Goal: Answer question/provide support

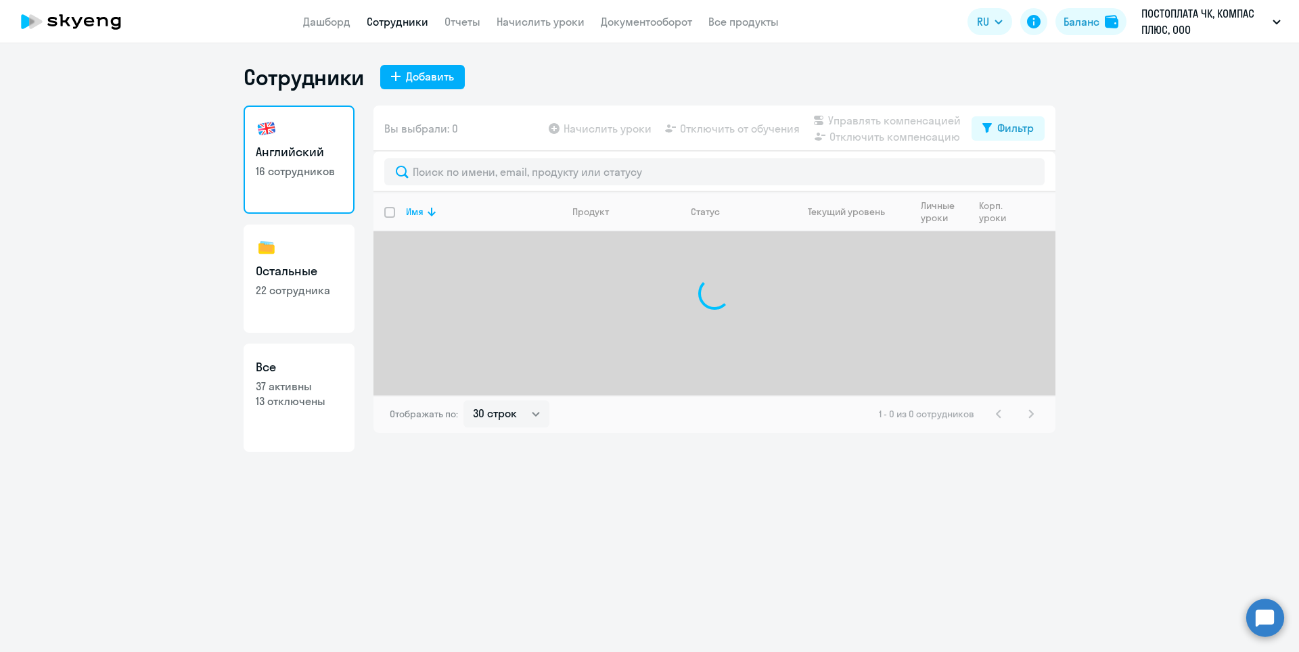
select select "30"
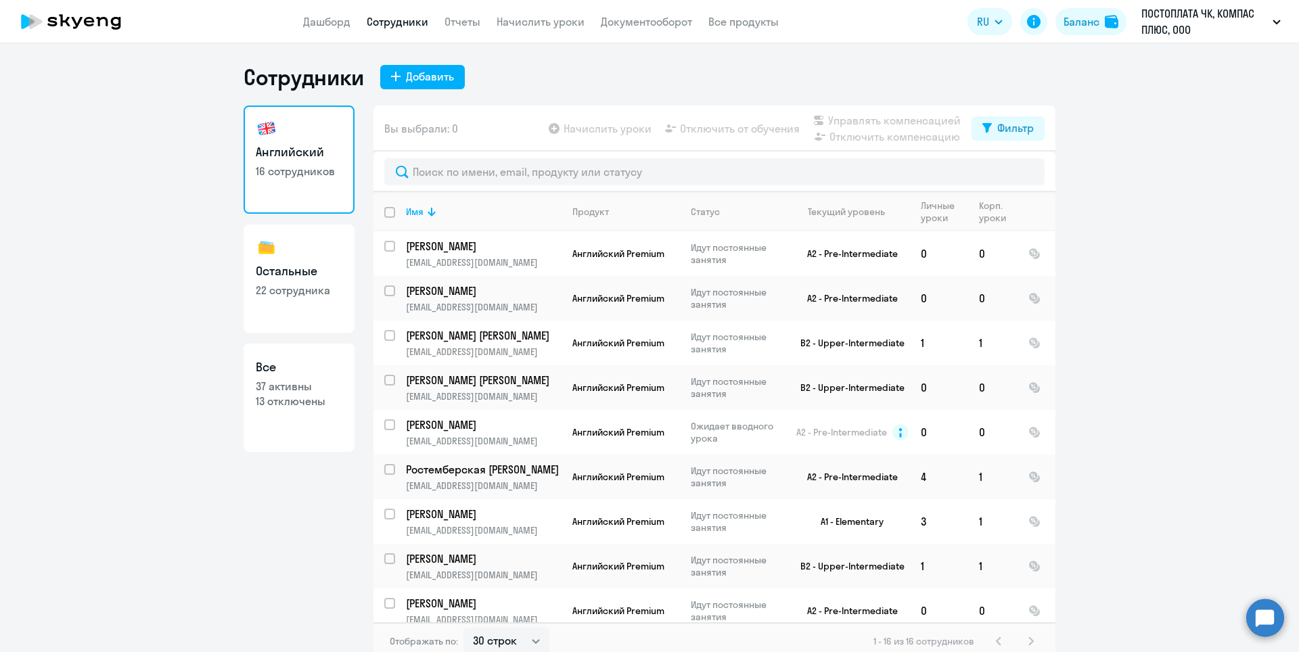
click at [1263, 614] on circle at bounding box center [1265, 618] width 38 height 38
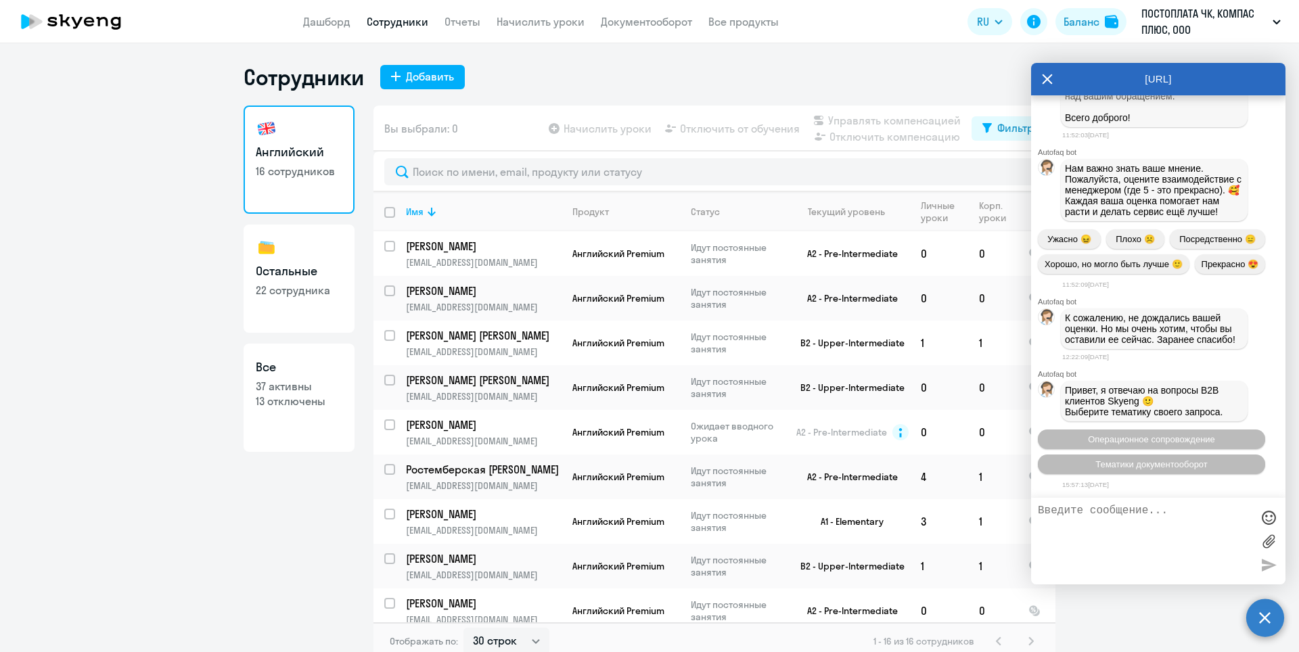
scroll to position [19543, 0]
click at [1112, 521] on textarea at bounding box center [1145, 541] width 214 height 73
click at [1160, 524] on textarea "Коллеги, добрый день! [PERSON_NAME]" at bounding box center [1145, 541] width 214 height 73
paste textarea "перешёл по ссылке, которую мне прислали, но там занятие стоит 2090 рублей."
drag, startPoint x: 1141, startPoint y: 534, endPoint x: 1161, endPoint y: 532, distance: 19.7
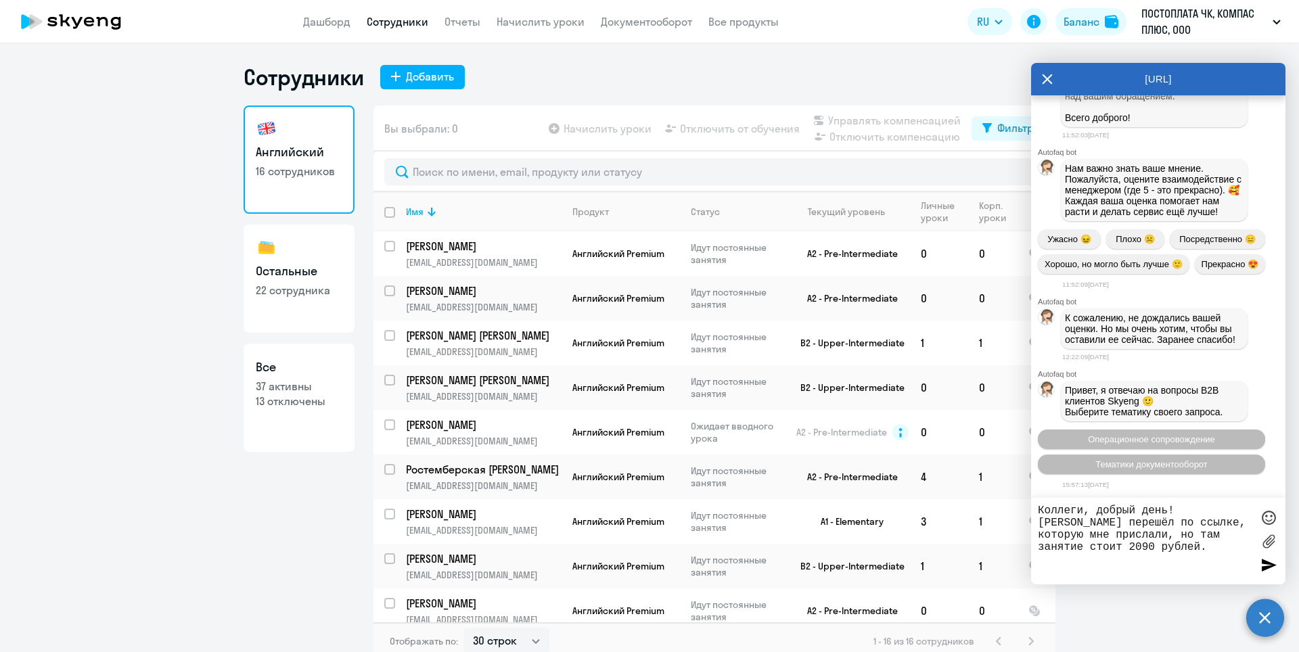
click at [1161, 532] on textarea "Коллеги, добрый день! [PERSON_NAME] перешёл по ссылке, которую мне прислали, но…" at bounding box center [1145, 541] width 214 height 73
click at [1244, 546] on textarea "Коллеги, добрый день! [PERSON_NAME] перешёл по ссылке, которую ему прислали, но…" at bounding box center [1145, 541] width 214 height 73
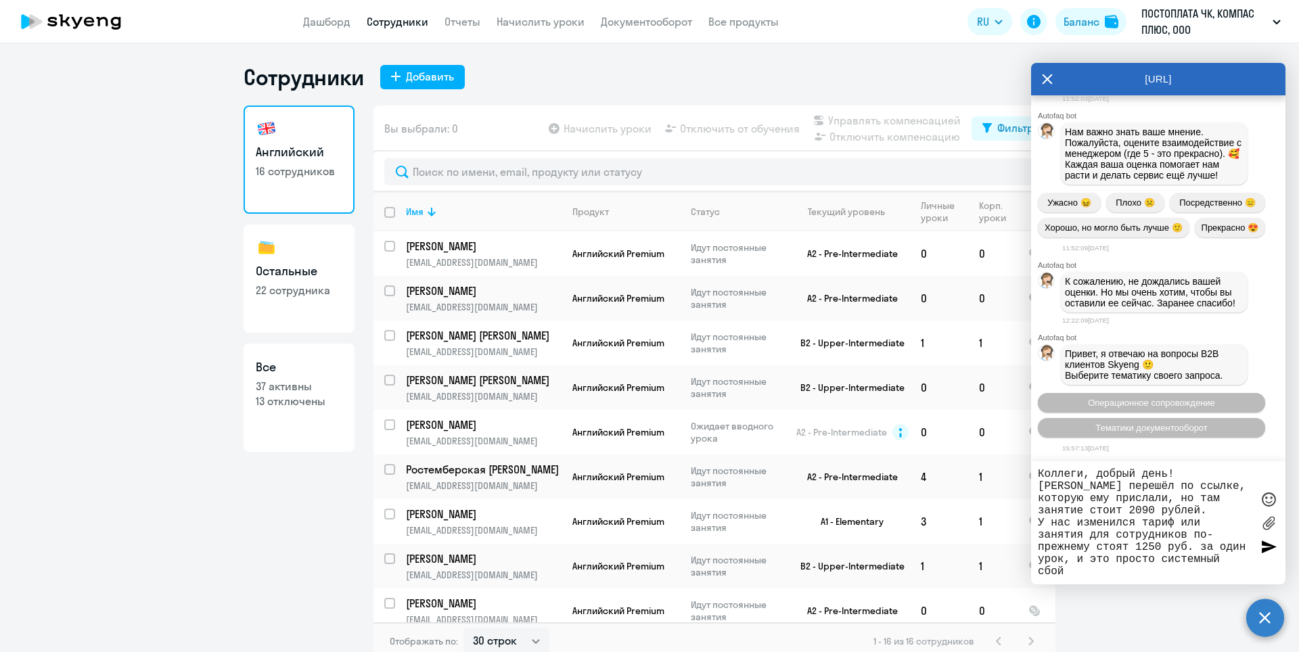
scroll to position [12, 0]
type textarea "Коллеги, добрый день! [PERSON_NAME] перешёл по ссылке, которую ему прислали, но…"
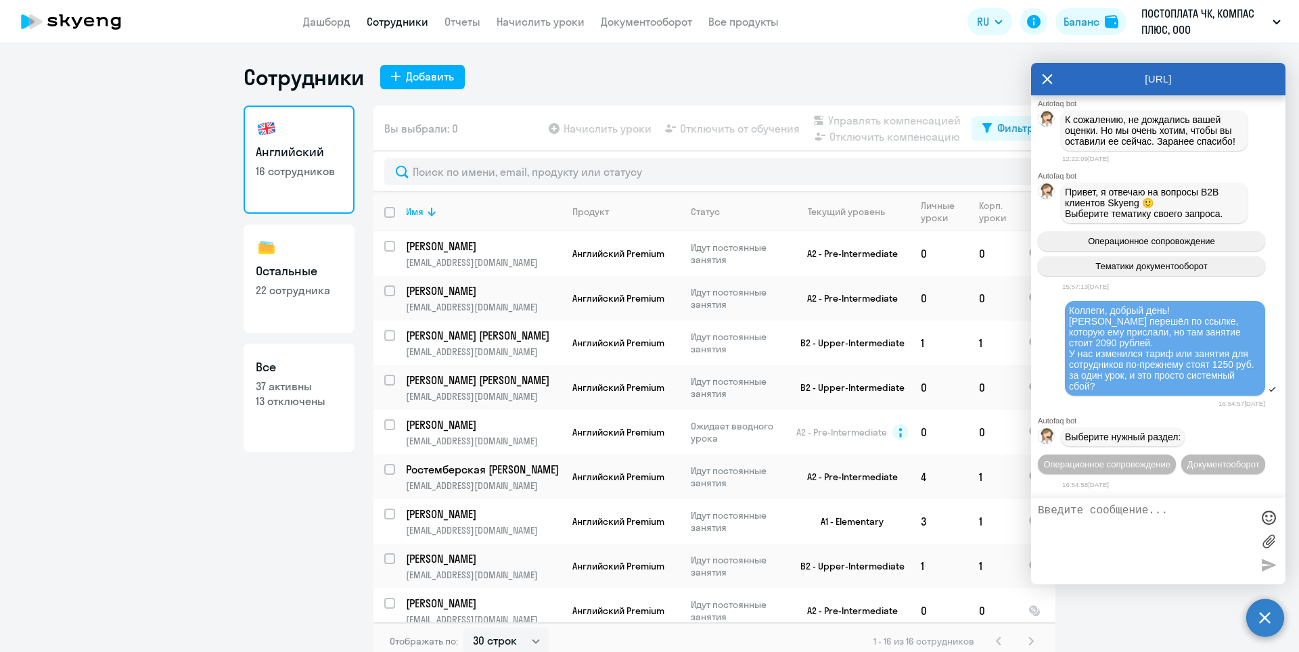
scroll to position [19767, 0]
click at [1152, 459] on span "Операционное сопровождение" at bounding box center [1106, 464] width 127 height 10
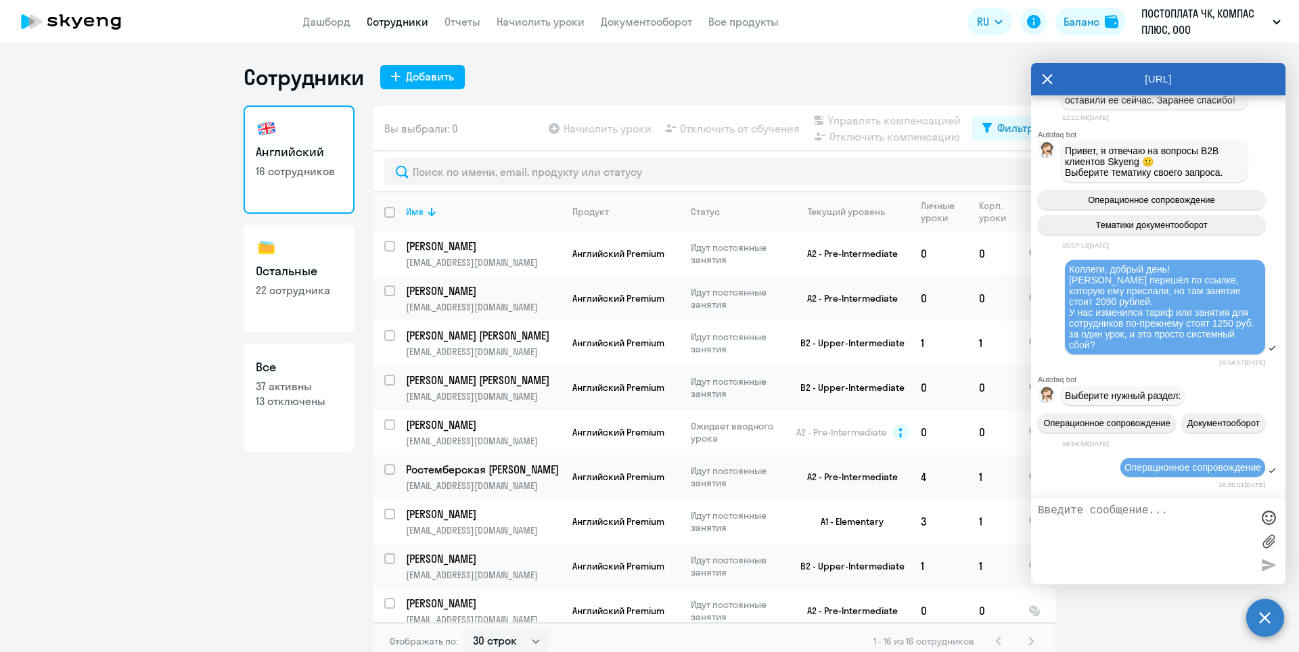
scroll to position [19915, 0]
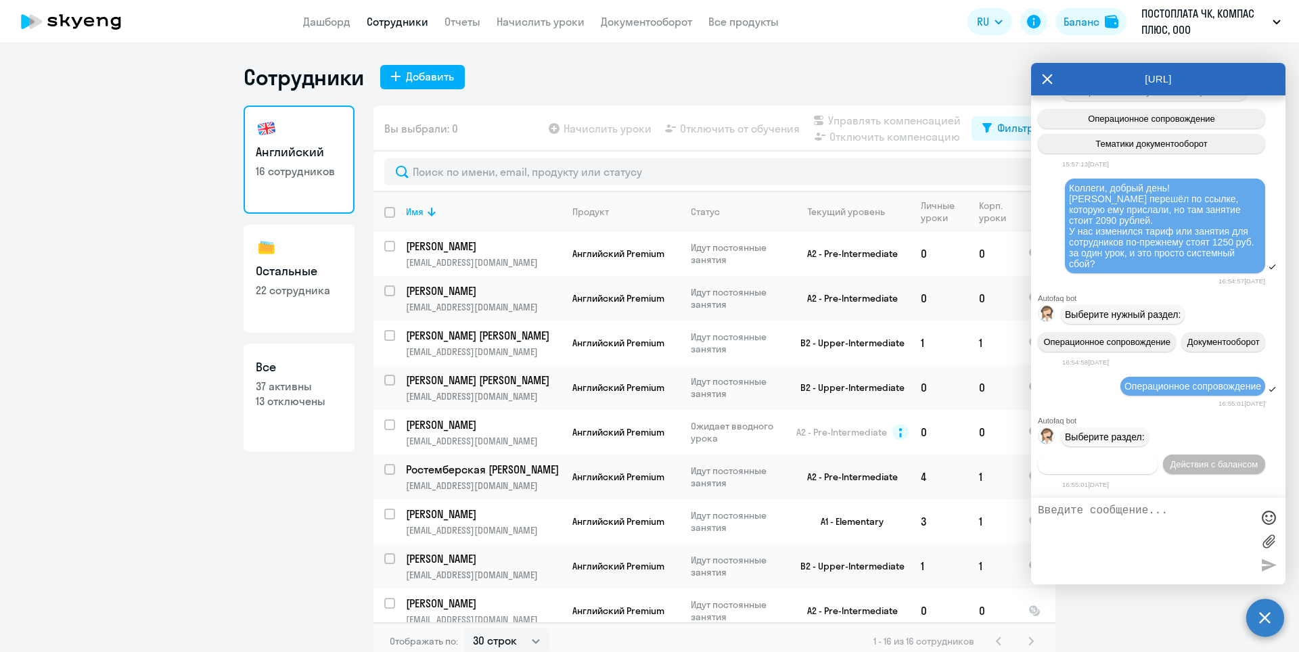
click at [1134, 459] on span "Действия по сотрудникам" at bounding box center [1097, 464] width 105 height 10
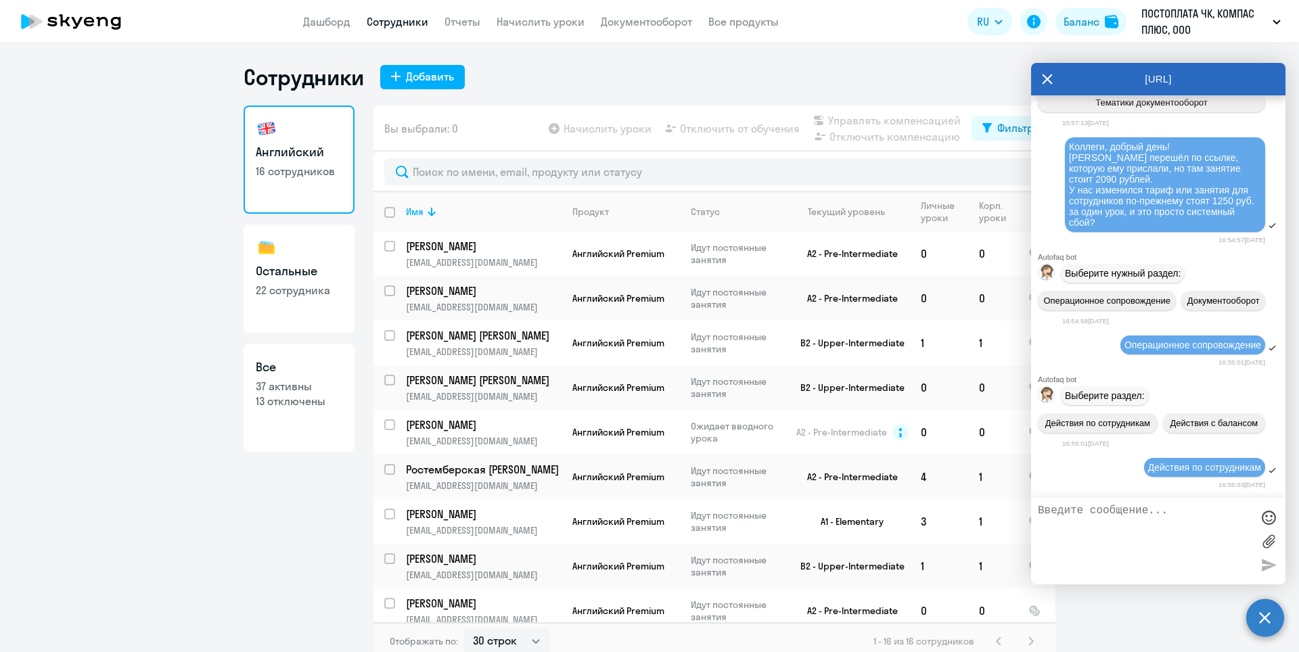
scroll to position [20116, 0]
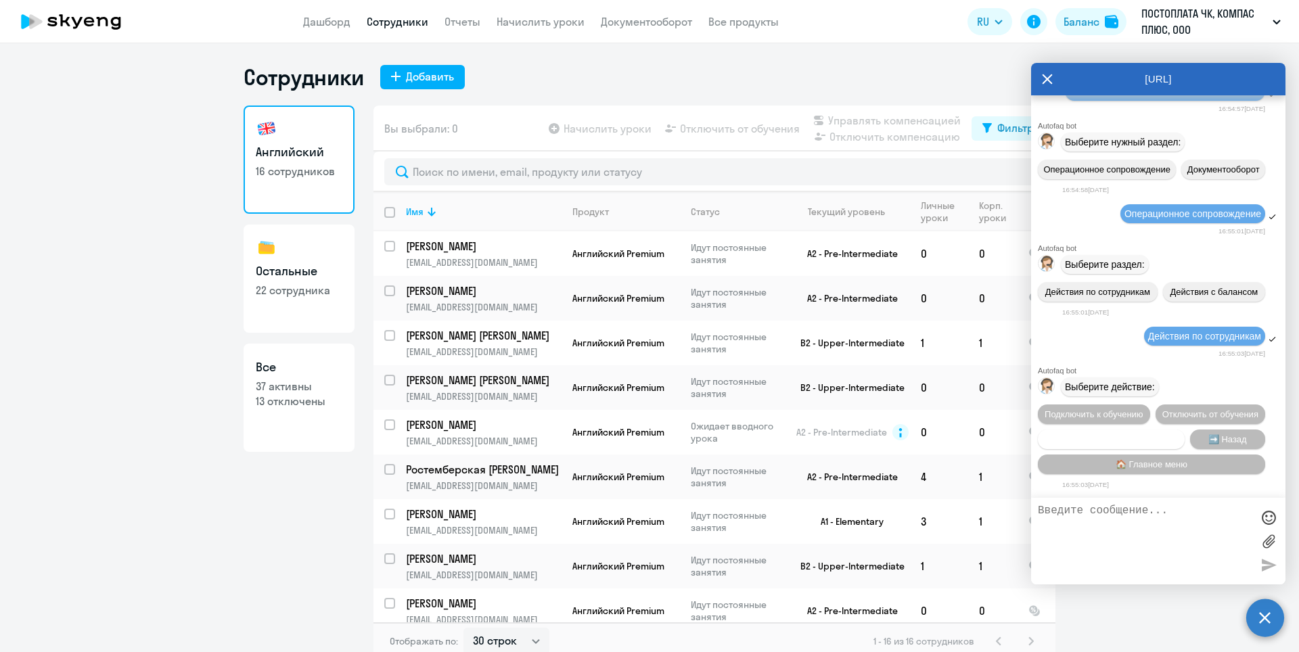
click at [1154, 439] on span "Сотруднику нужна помощь" at bounding box center [1111, 439] width 110 height 10
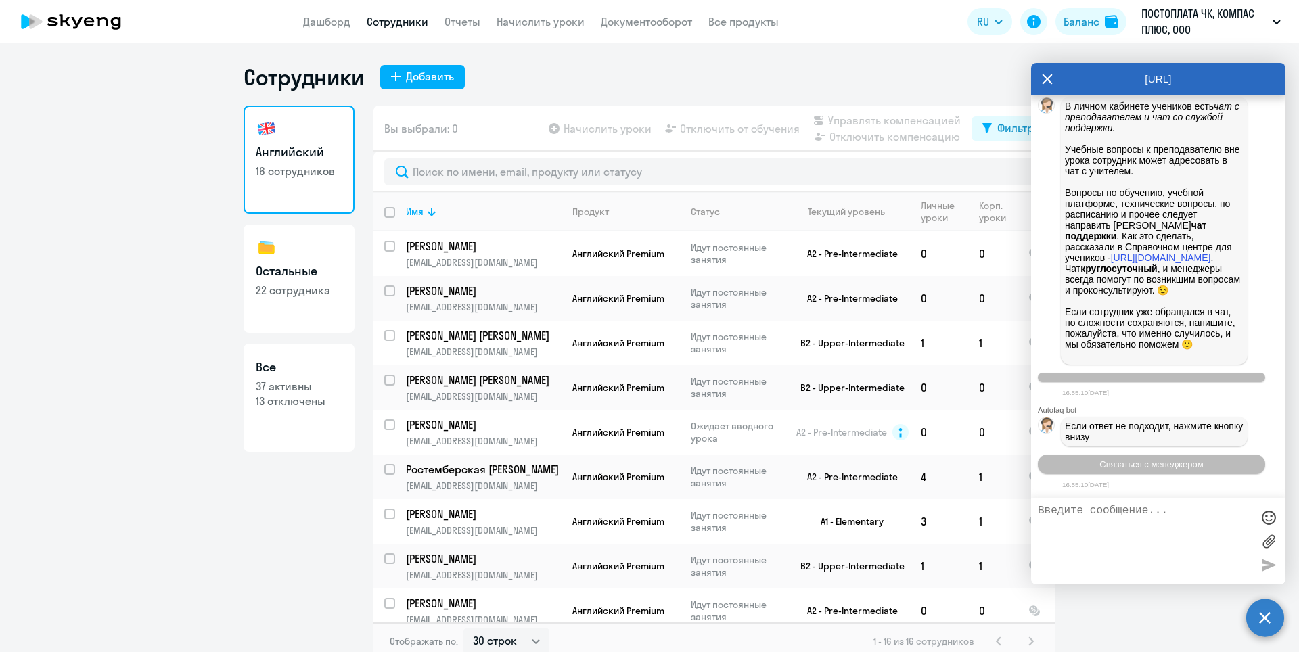
scroll to position [20586, 0]
click at [1146, 461] on span "Связаться с менеджером" at bounding box center [1151, 464] width 104 height 10
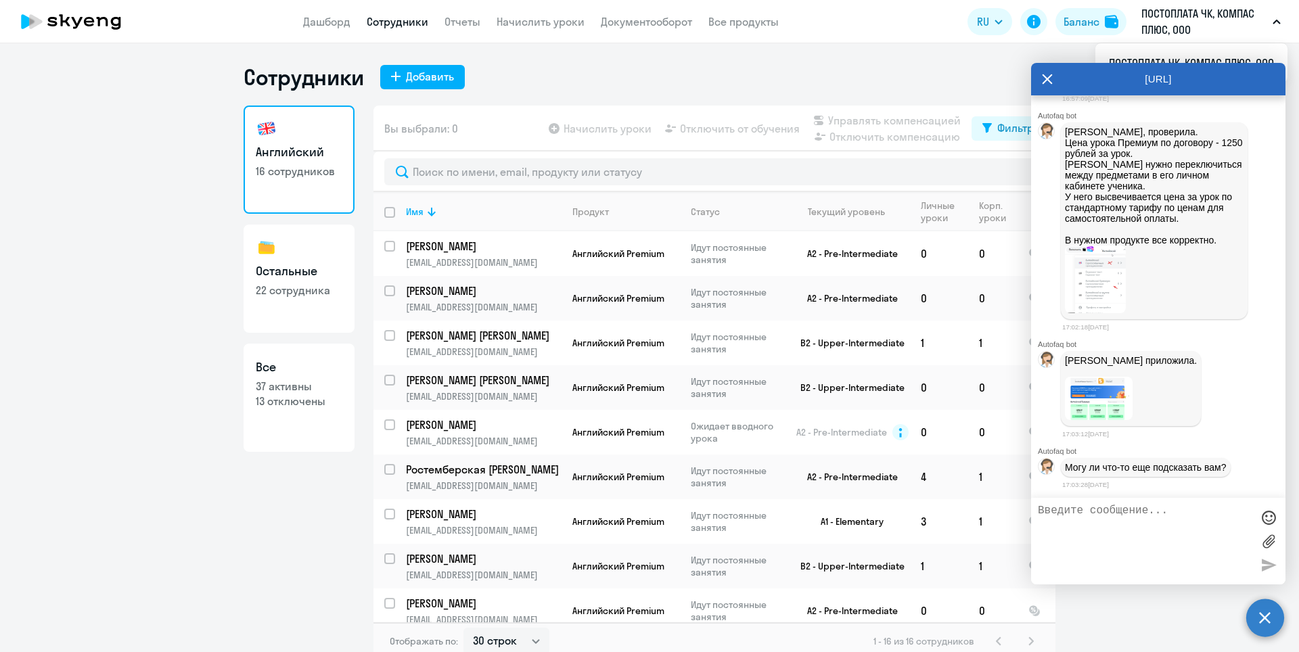
scroll to position [21036, 0]
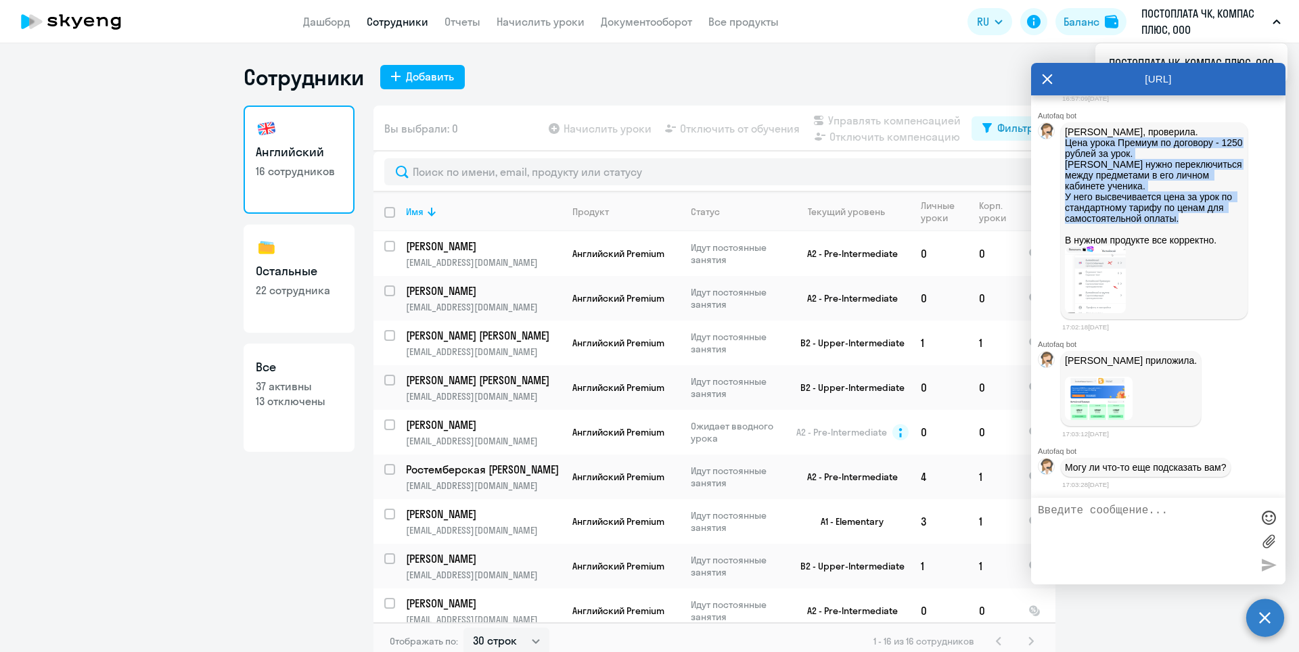
drag, startPoint x: 1066, startPoint y: 208, endPoint x: 1182, endPoint y: 286, distance: 140.0
click at [1182, 246] on p "[PERSON_NAME], проверила. Цена урока Премиум по договору - 1250 рублей за урок.…" at bounding box center [1154, 186] width 179 height 119
copy p "Цена урока Премиум по договору - 1250 рублей за урок. [PERSON_NAME] нужно перек…"
click at [1114, 246] on p "[PERSON_NAME], проверила. Цена урока Премиум по договору - 1250 рублей за урок.…" at bounding box center [1154, 186] width 179 height 119
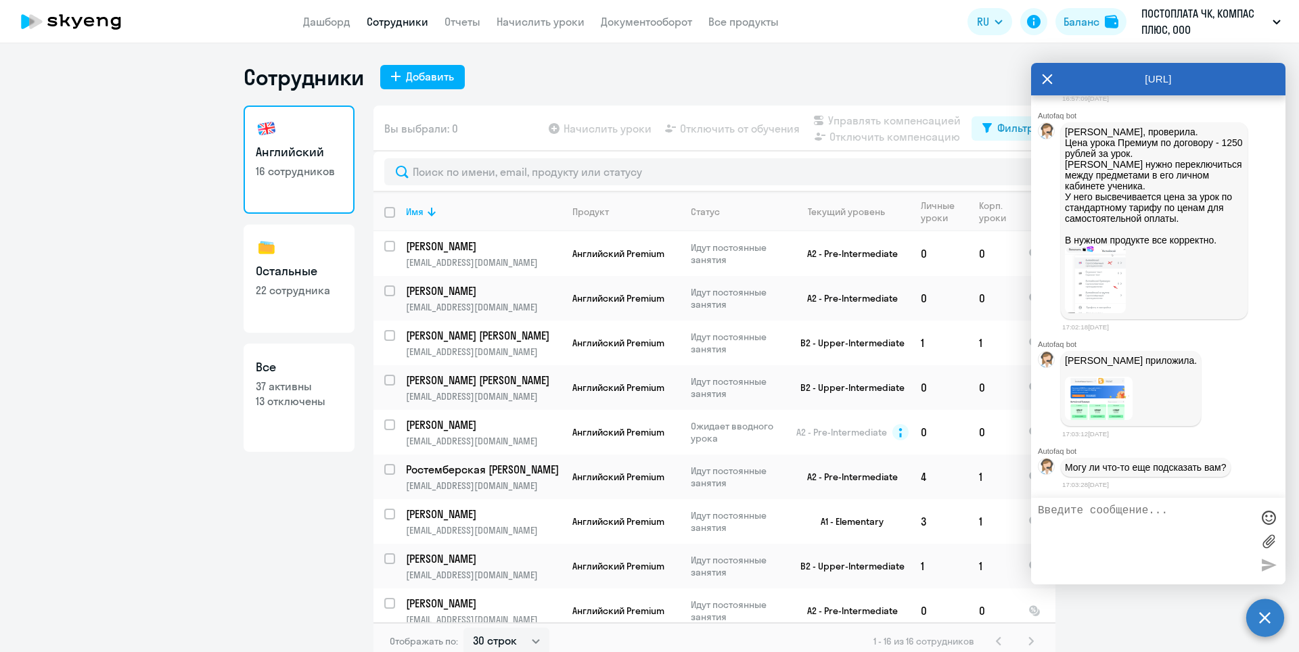
scroll to position [21103, 0]
click at [1099, 280] on img at bounding box center [1095, 280] width 61 height 68
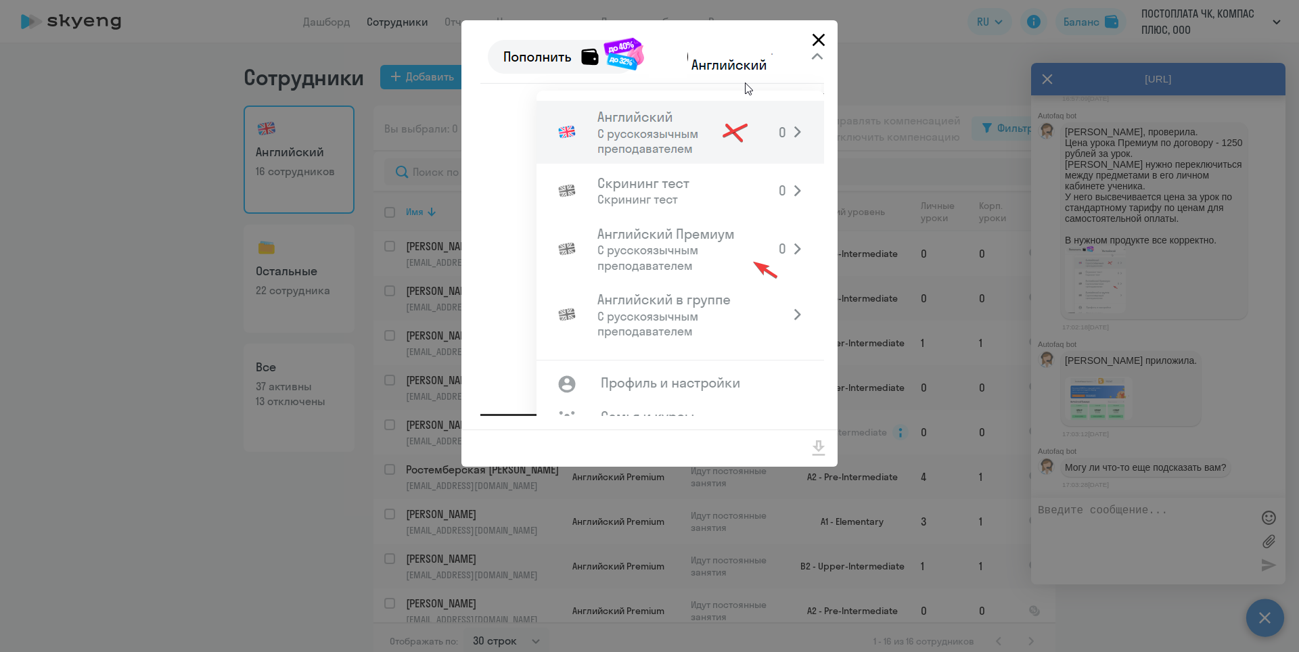
click at [817, 38] on icon "Close" at bounding box center [819, 40] width 13 height 13
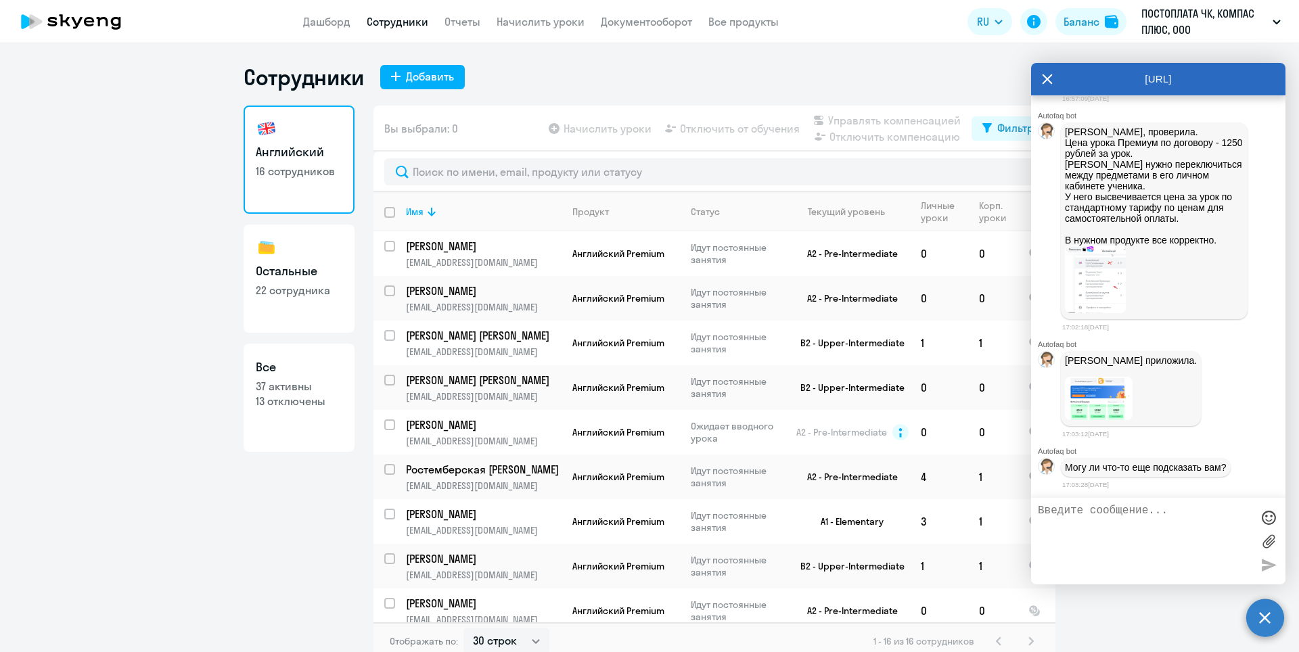
click at [1105, 398] on img at bounding box center [1099, 398] width 68 height 43
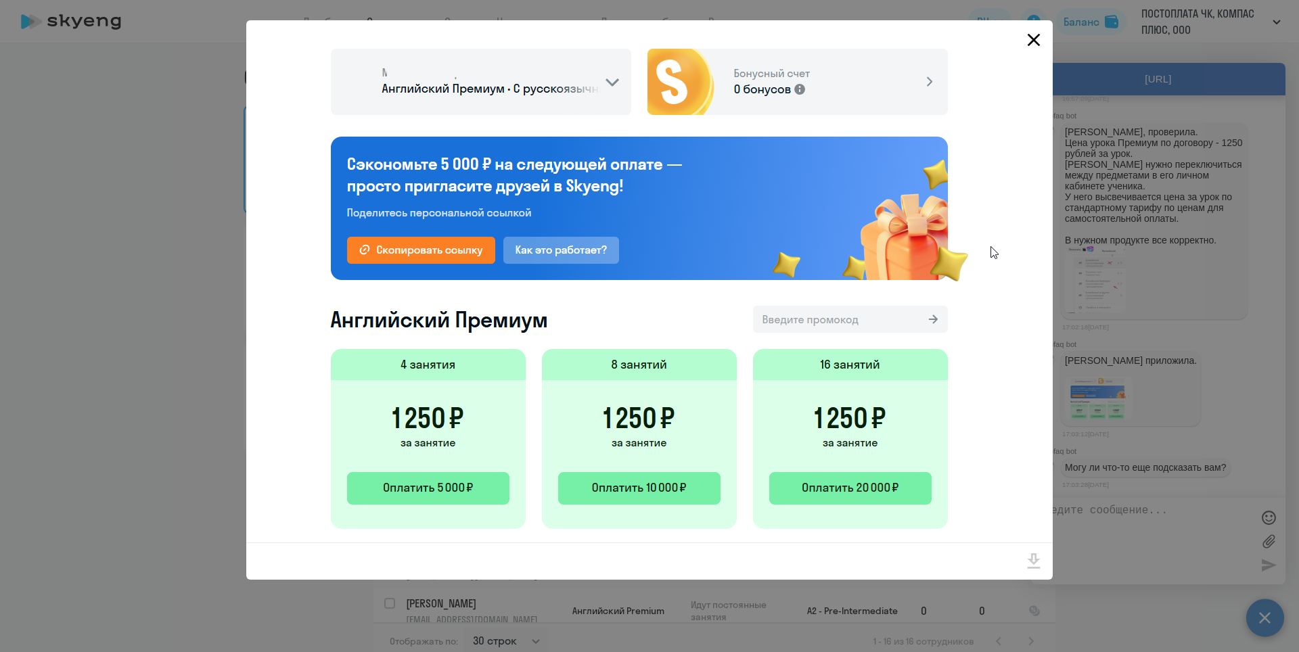
click at [1035, 41] on icon "Close" at bounding box center [1034, 40] width 22 height 22
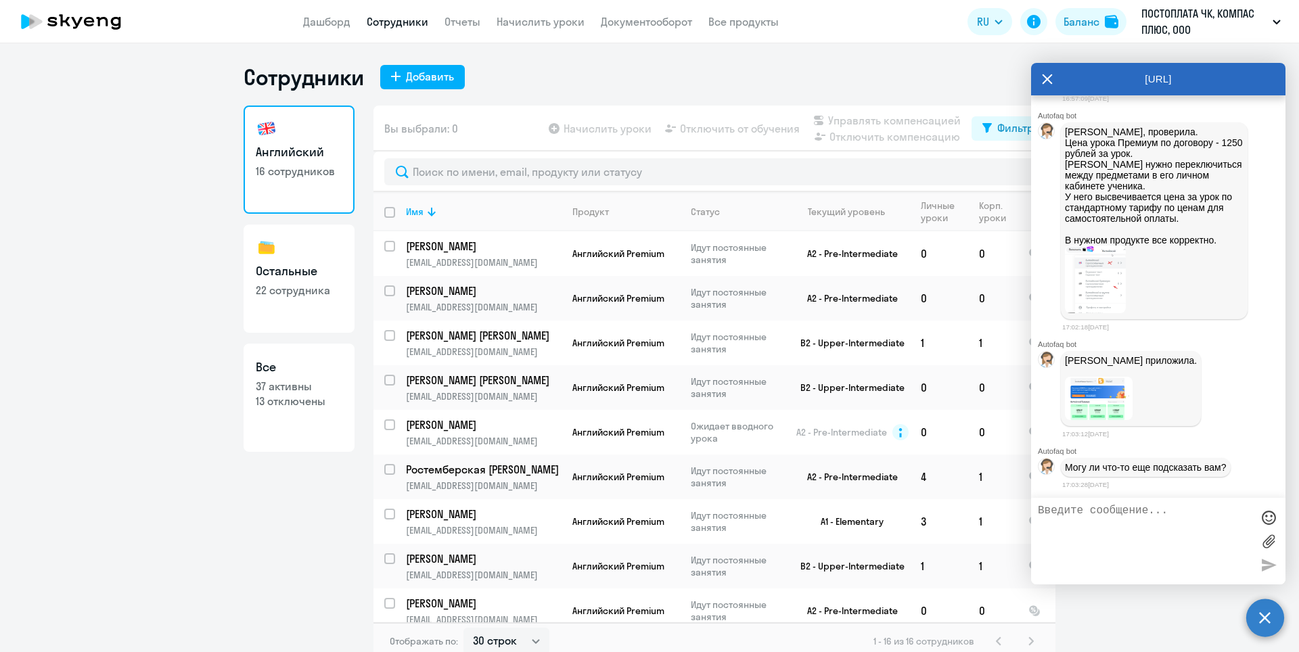
scroll to position [20968, 0]
click at [1104, 524] on textarea at bounding box center [1145, 541] width 214 height 73
type textarea "[PERSON_NAME], благодарю Вас! Исчерпывающий ответ. Надеюсь, коллега разберётся.…"
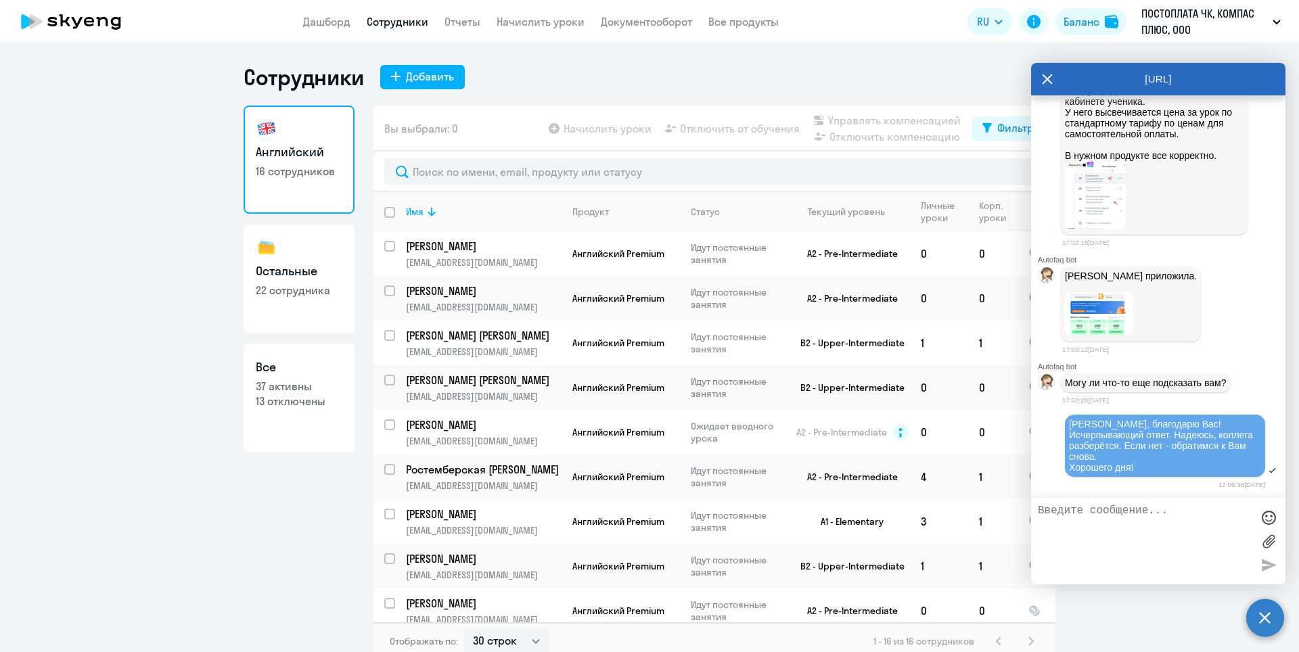
click at [204, 532] on ng-component "Сотрудники Добавить Английский 16 сотрудников Остальные 22 сотрудника Все 37 ак…" at bounding box center [649, 362] width 1299 height 597
click at [235, 544] on ng-component "Сотрудники Добавить Английский 16 сотрудников Остальные 22 сотрудника Все 37 ак…" at bounding box center [649, 362] width 1299 height 597
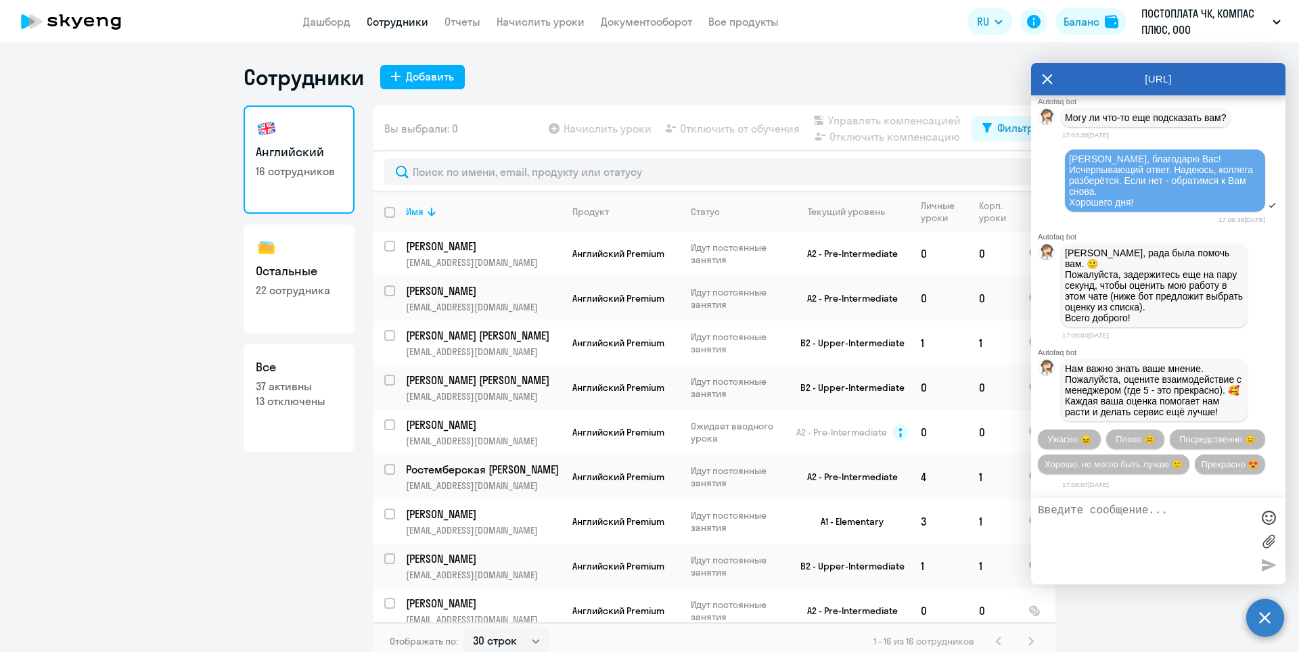
scroll to position [21509, 0]
click at [1202, 465] on span "Прекрасно 😍" at bounding box center [1230, 464] width 57 height 10
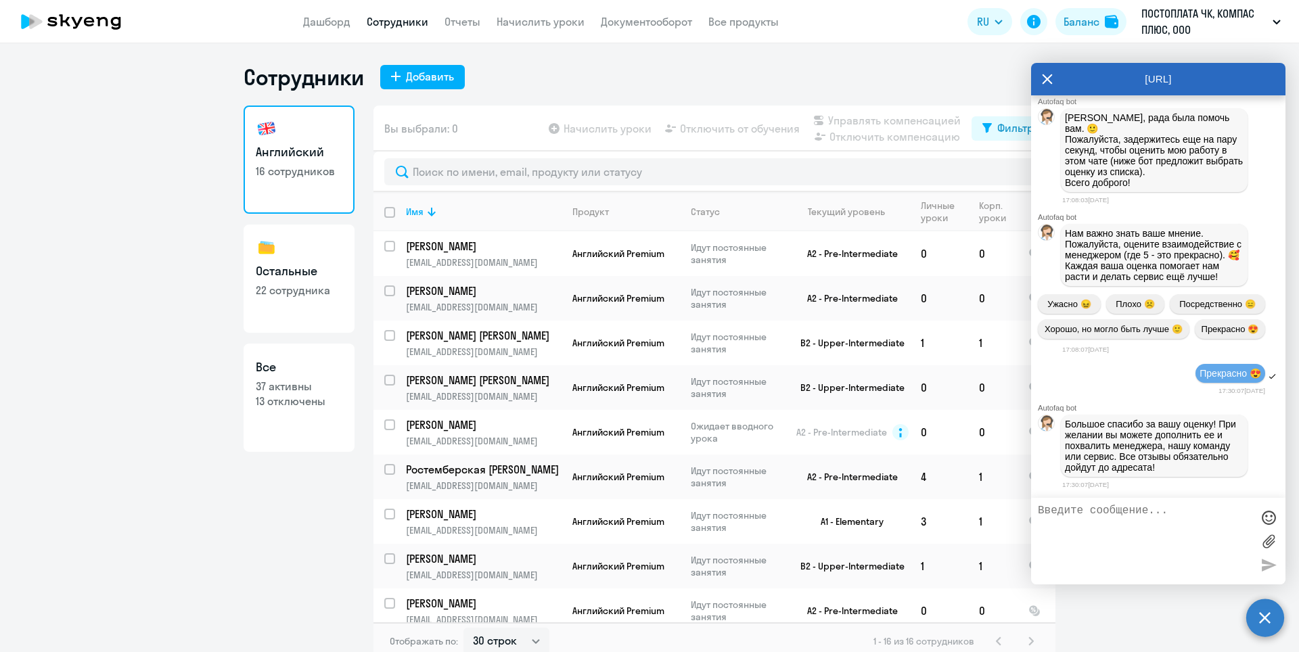
scroll to position [21647, 0]
